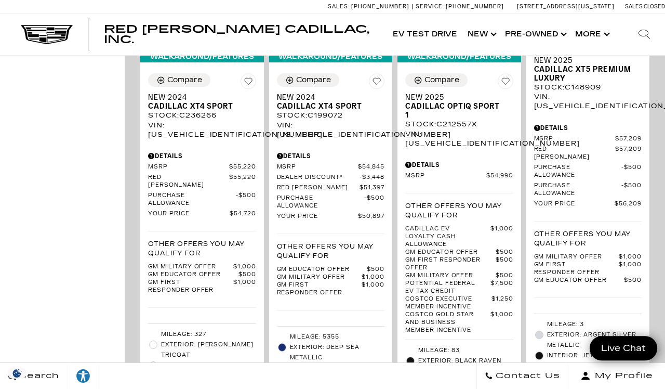
scroll to position [1835, 0]
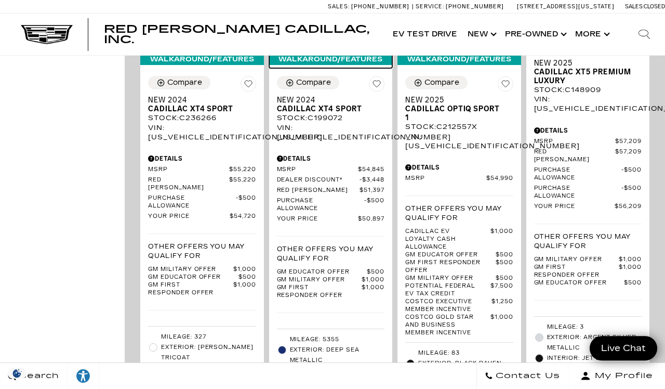
click at [320, 42] on img at bounding box center [331, 1] width 108 height 81
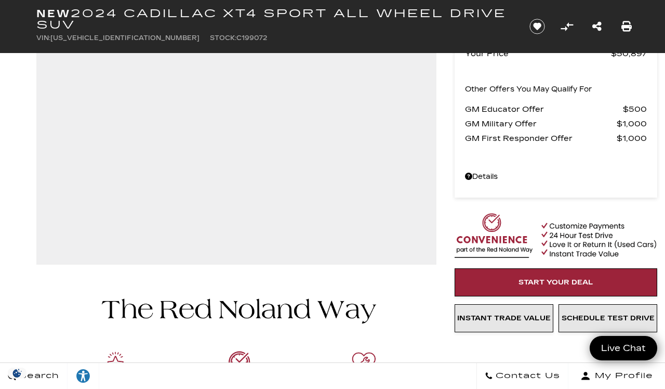
scroll to position [148, 0]
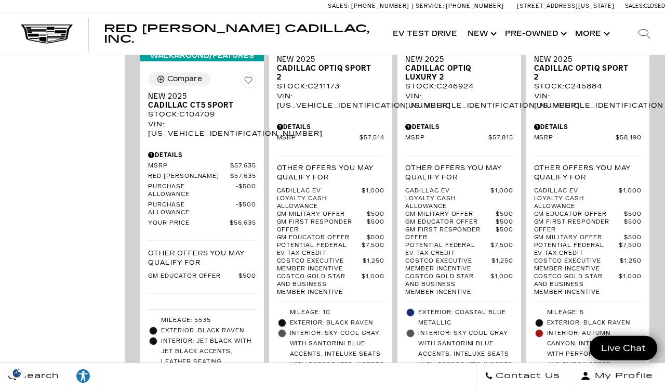
scroll to position [2351, 0]
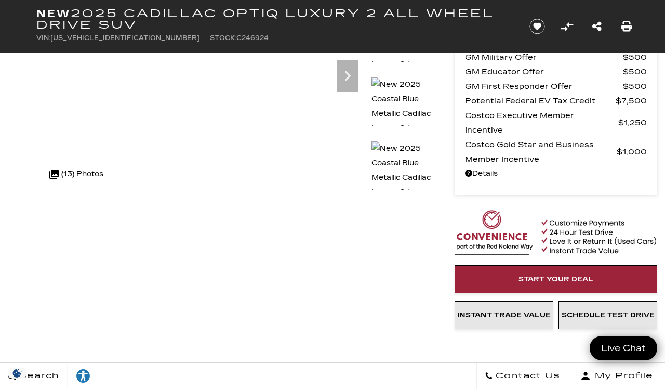
click at [68, 173] on div ".cls-1, .cls-3 { fill: #c50033; } .cls-1 { clip-rule: evenodd; } .cls-2 { clip-…" at bounding box center [76, 174] width 64 height 25
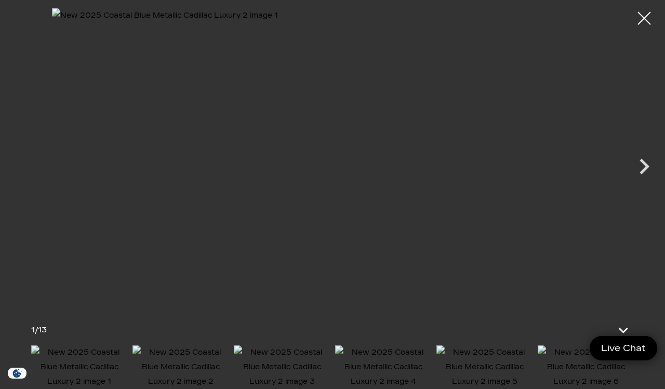
scroll to position [333, 0]
click at [621, 333] on icon at bounding box center [623, 331] width 9 height 6
click at [622, 376] on icon at bounding box center [619, 374] width 9 height 6
click at [644, 22] on div at bounding box center [645, 18] width 26 height 26
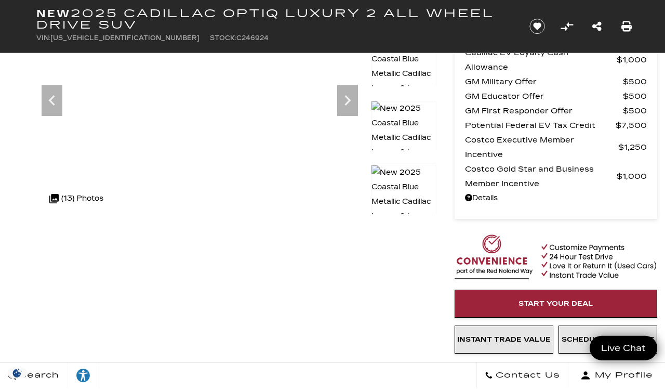
scroll to position [89, 0]
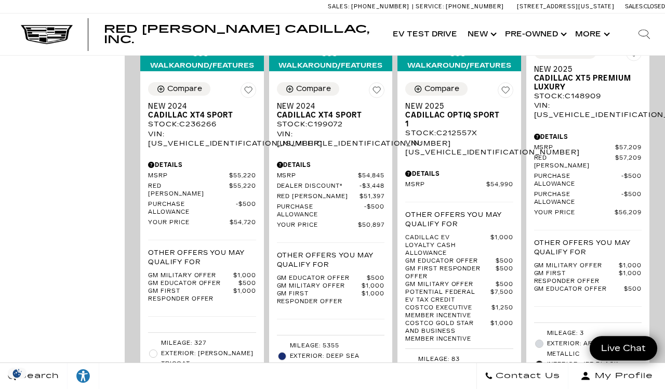
scroll to position [1829, 0]
click at [335, 48] on img at bounding box center [331, 7] width 108 height 81
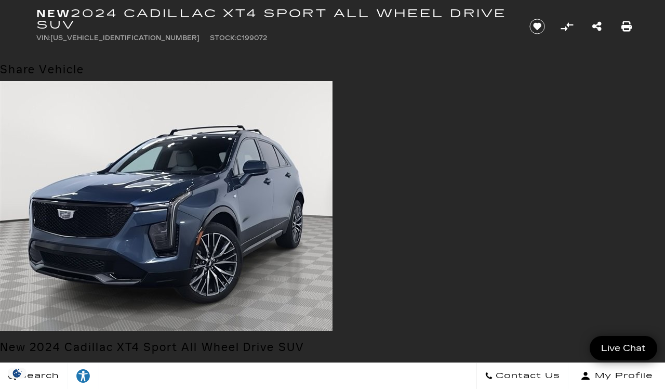
scroll to position [171, 0]
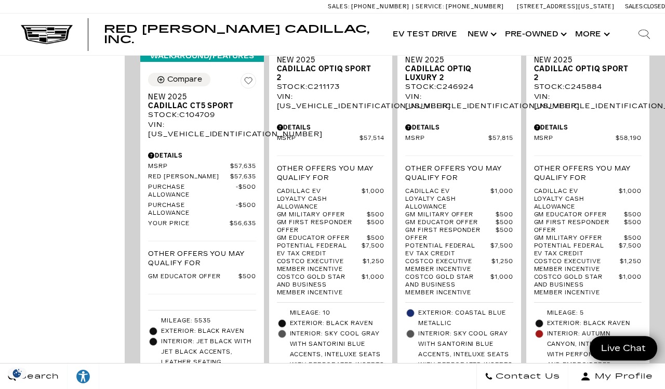
scroll to position [2366, 0]
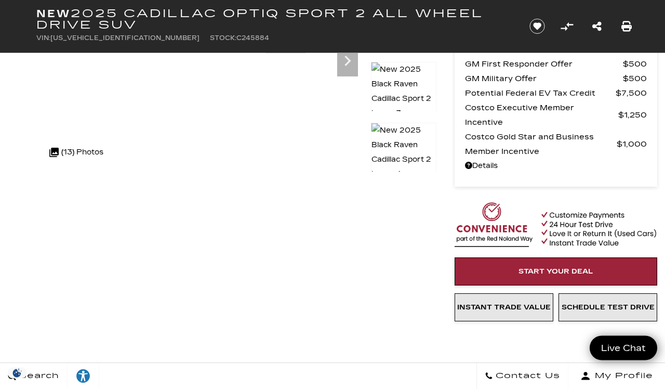
scroll to position [167, 0]
click at [72, 157] on div ".cls-1, .cls-3 { fill: #c50033; } .cls-1 { clip-rule: evenodd; } .cls-2 { clip-…" at bounding box center [76, 151] width 64 height 25
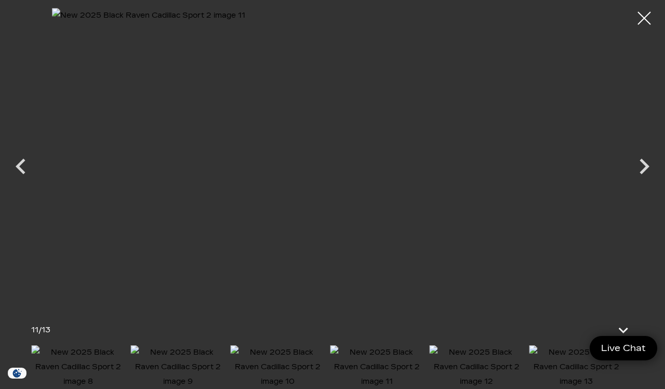
click at [635, 30] on div at bounding box center [645, 18] width 26 height 26
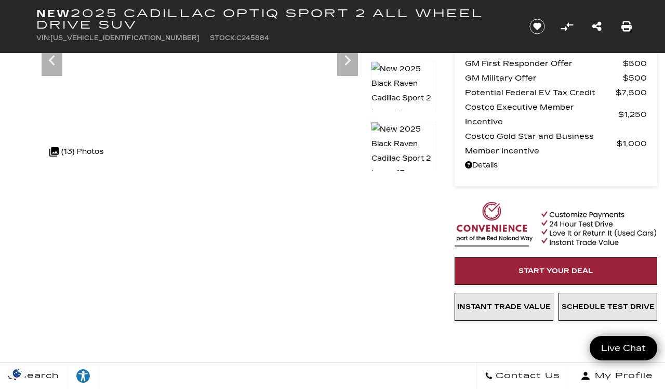
click at [30, 1] on div "New 2025 Cadillac OPTIQ Sport 2 All Wheel Drive SUV VIN: [US_VEHICLE_IDENTIFICA…" at bounding box center [270, 26] width 499 height 53
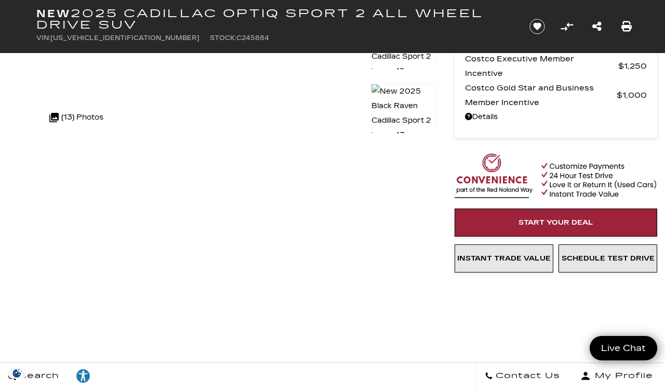
scroll to position [215, 0]
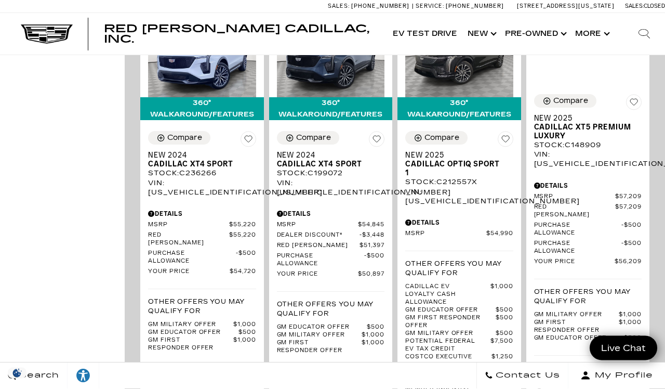
scroll to position [1780, 0]
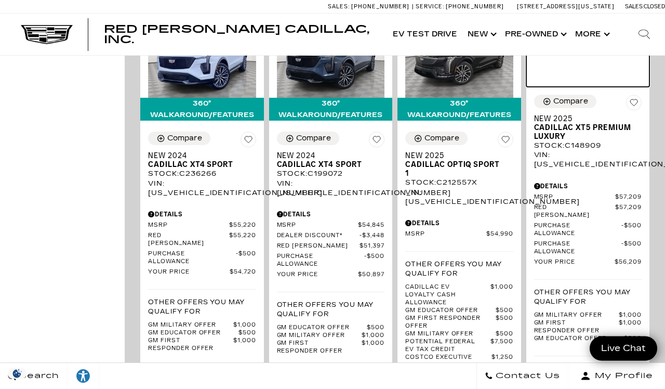
click at [589, 40] on img at bounding box center [588, 28] width 108 height 23
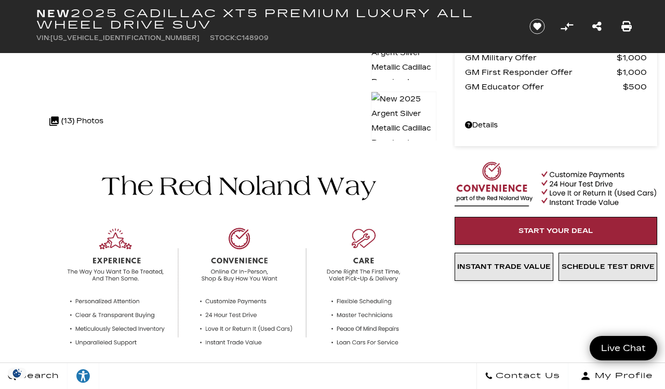
click at [71, 124] on div ".cls-1, .cls-3 { fill: #c50033; } .cls-1 { clip-rule: evenodd; } .cls-2 { clip-…" at bounding box center [76, 121] width 64 height 25
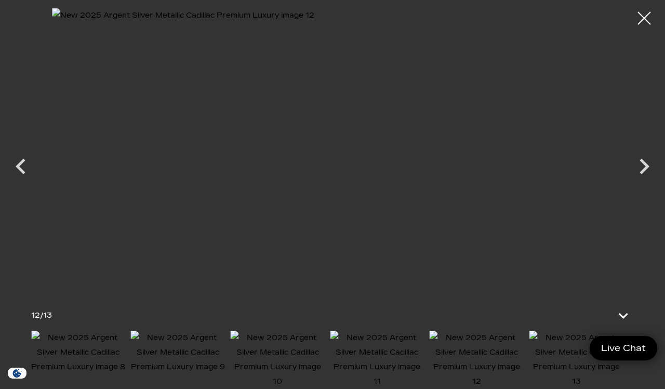
click at [484, 388] on img at bounding box center [477, 360] width 95 height 58
click at [640, 20] on div at bounding box center [645, 18] width 26 height 26
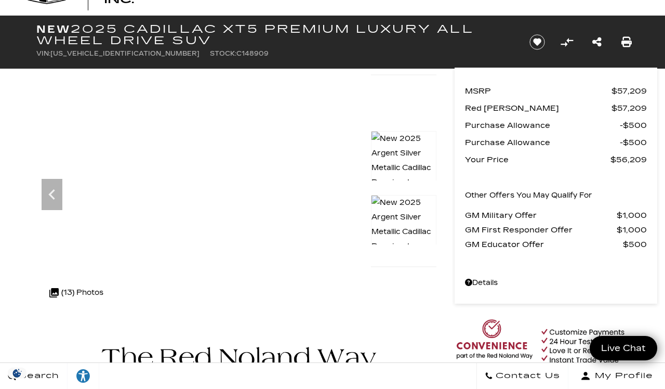
scroll to position [41, 0]
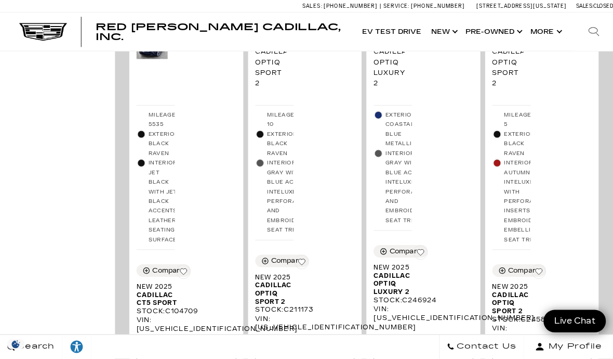
scroll to position [1020, 0]
